Goal: Obtain resource: Obtain resource

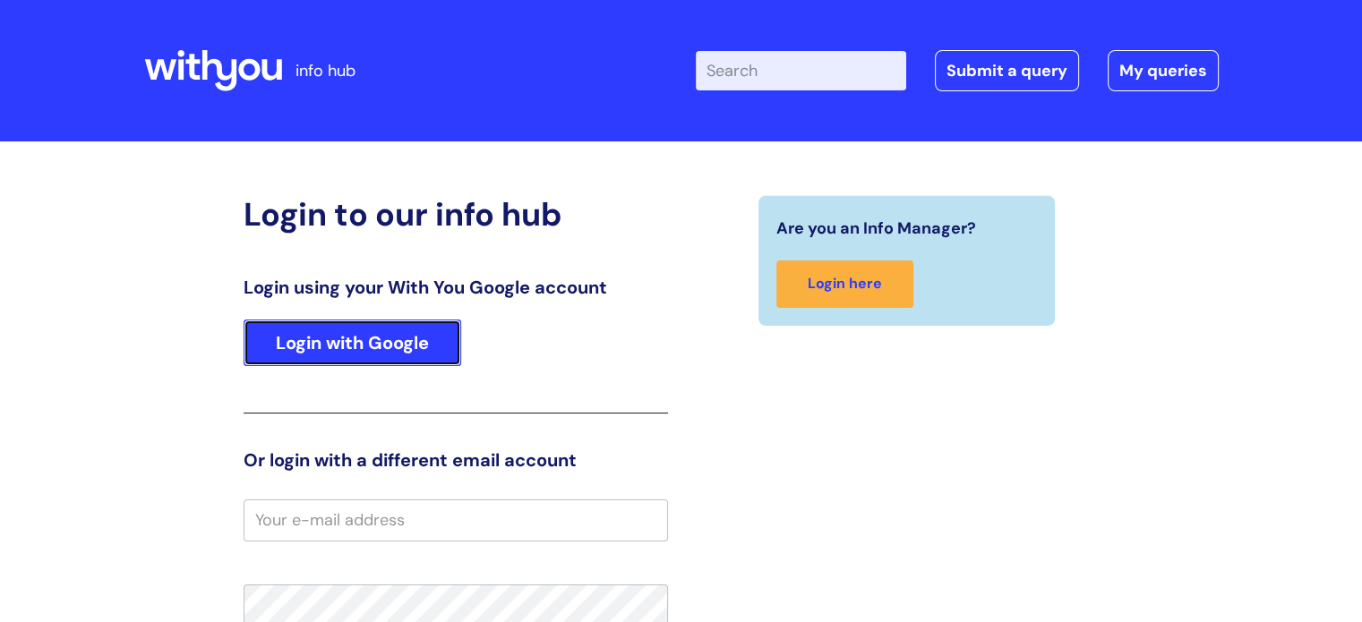
click at [396, 350] on link "Login with Google" at bounding box center [352, 343] width 218 height 47
click at [345, 343] on link "Login with Google" at bounding box center [352, 343] width 218 height 47
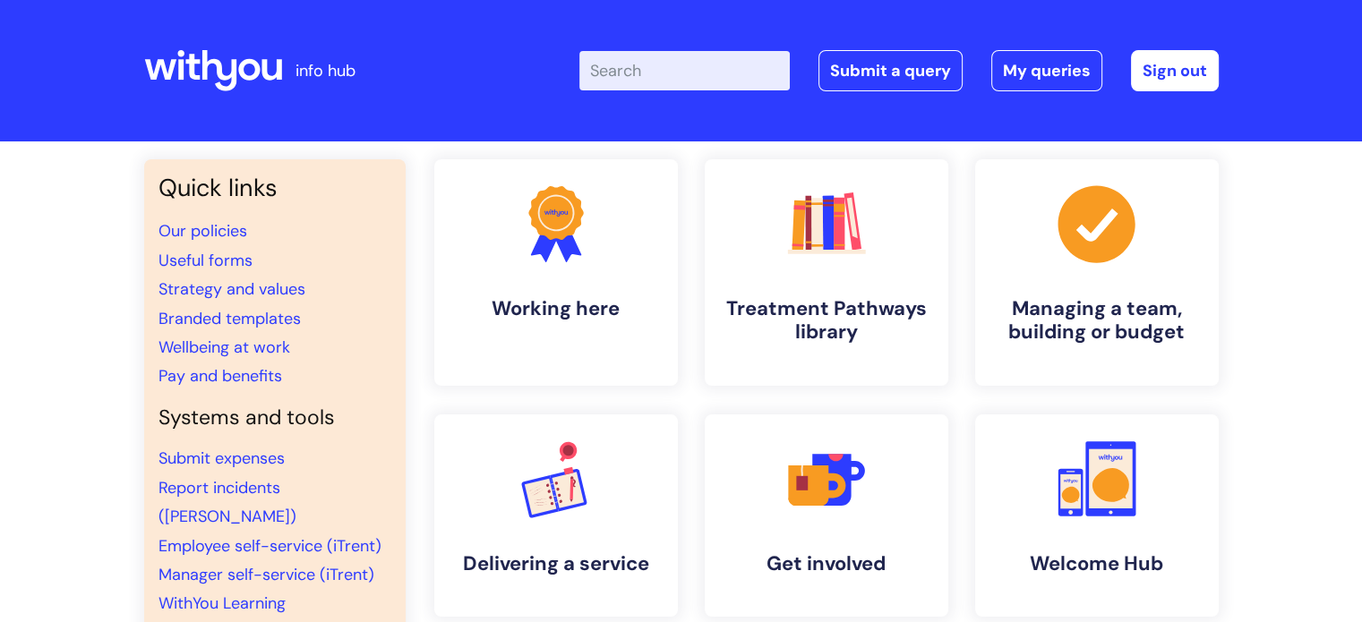
scroll to position [90, 0]
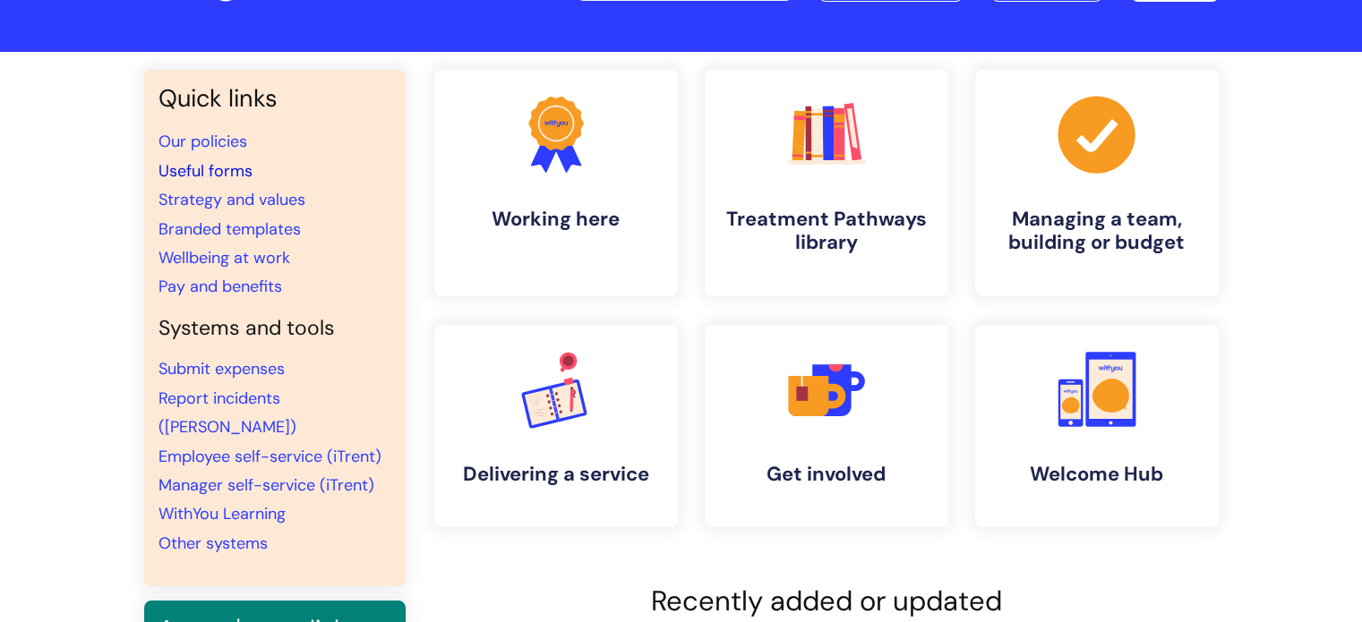
click at [233, 172] on link "Useful forms" at bounding box center [205, 170] width 94 height 21
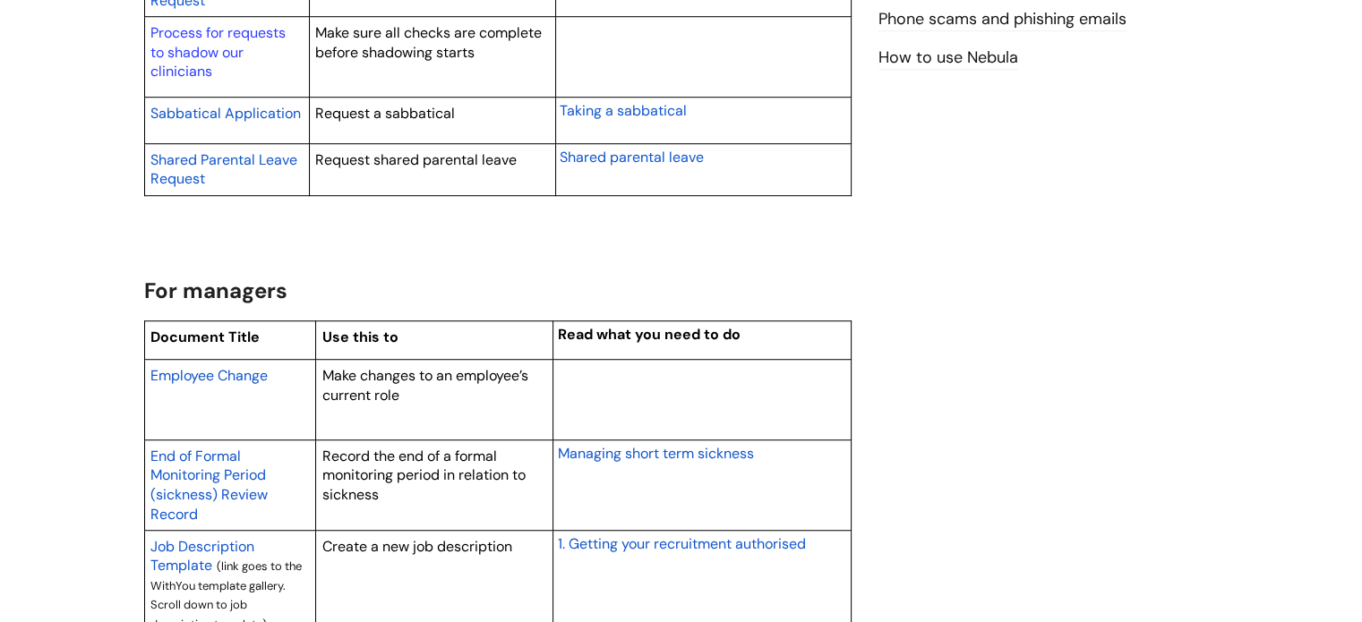
scroll to position [1343, 0]
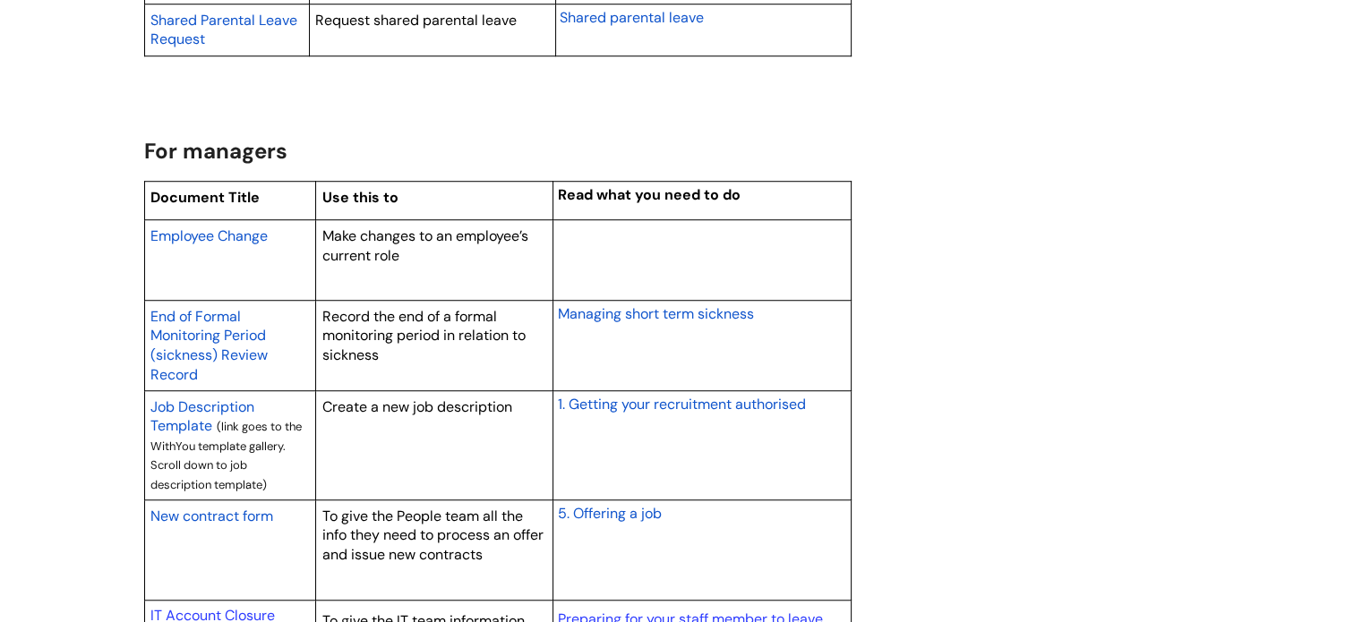
click at [232, 235] on span "Employee Change" at bounding box center [208, 235] width 117 height 19
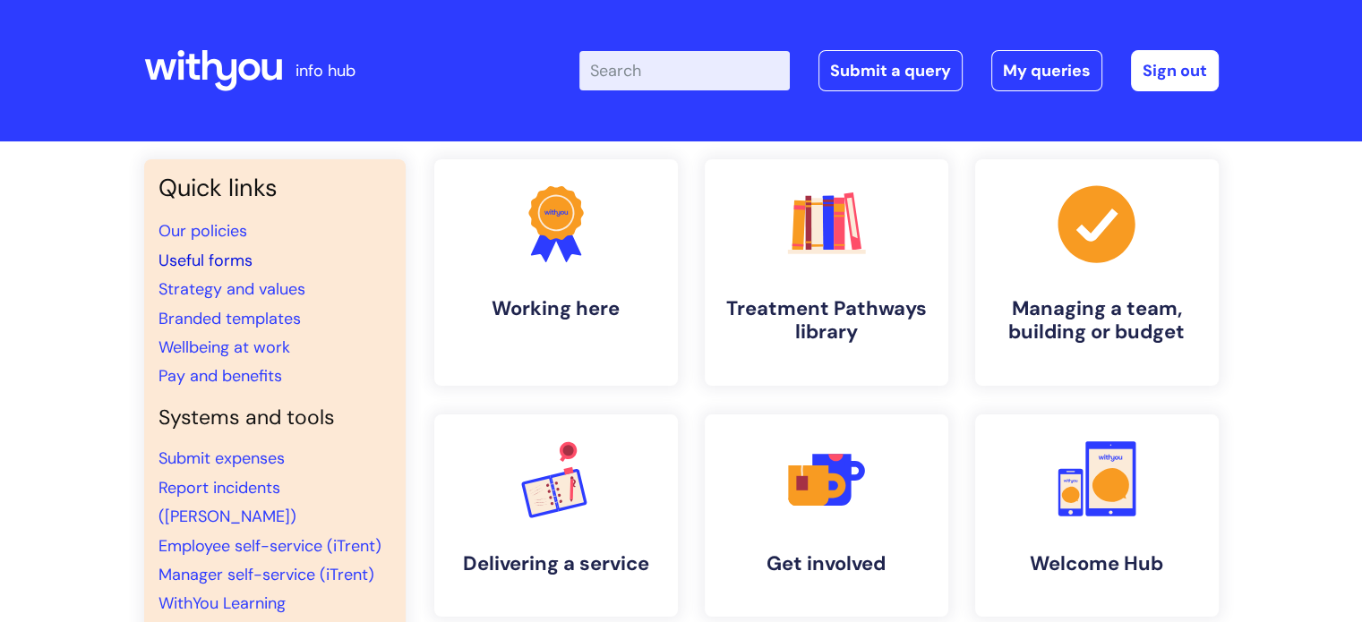
click at [220, 263] on link "Useful forms" at bounding box center [205, 260] width 94 height 21
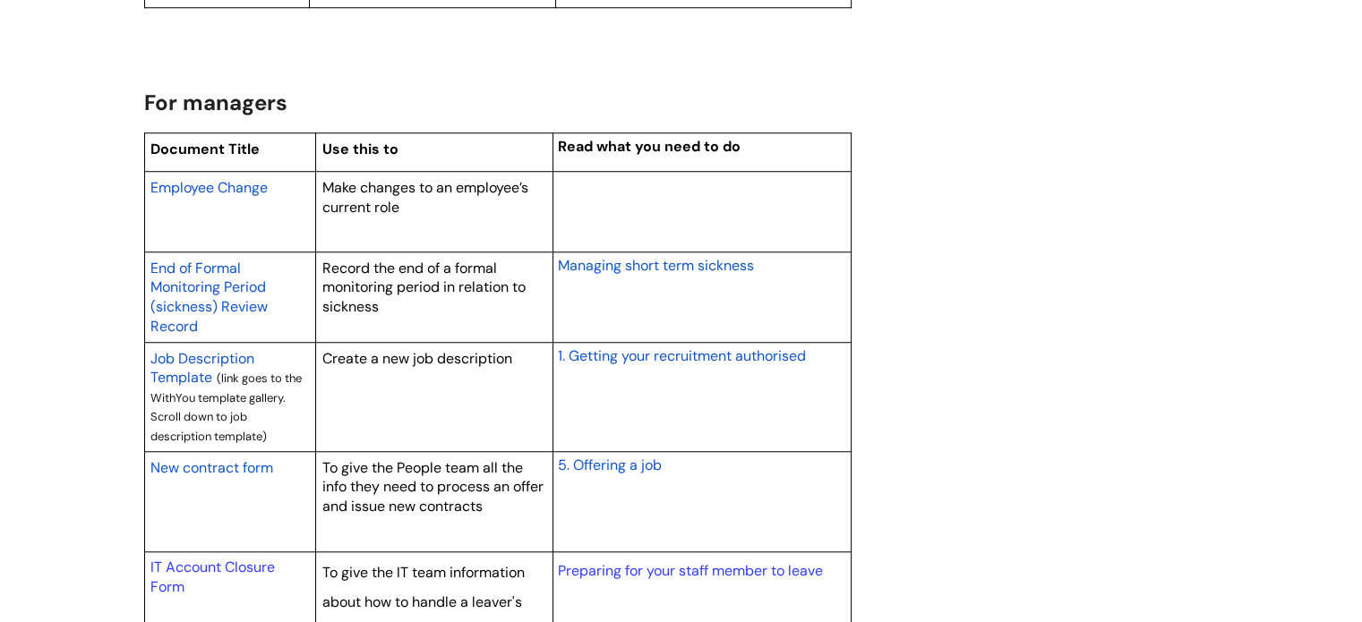
scroll to position [1253, 0]
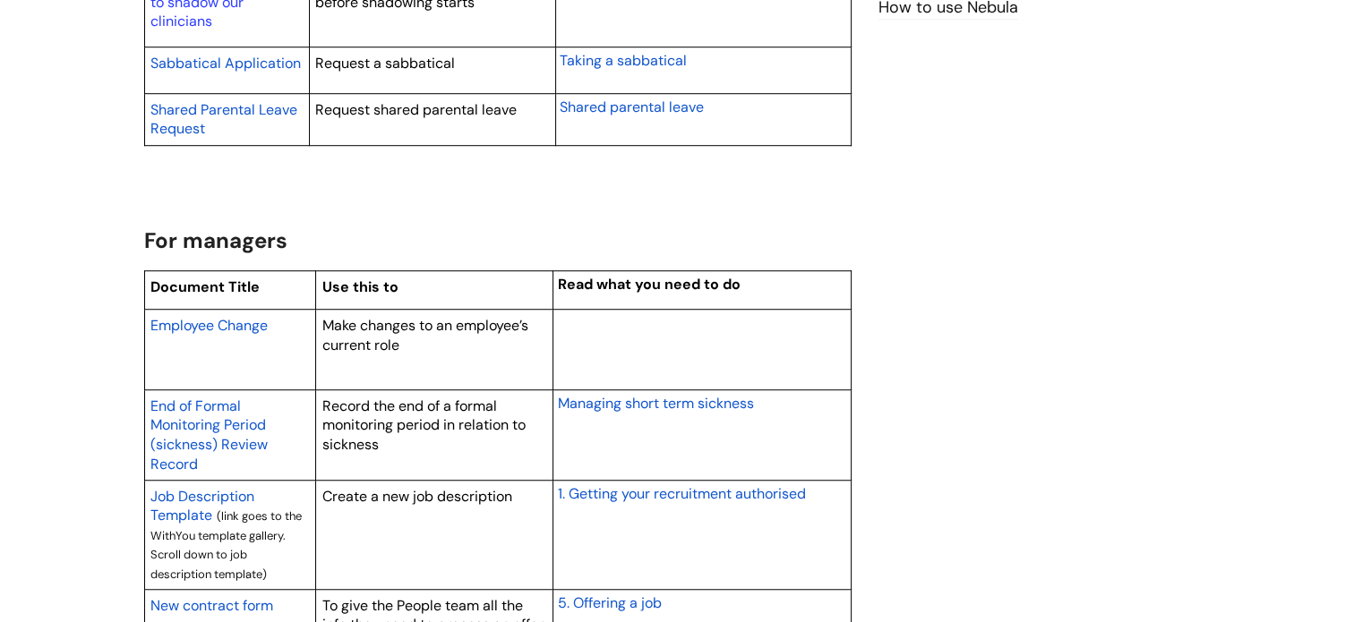
click at [223, 321] on span "Employee Change" at bounding box center [208, 325] width 117 height 19
